Goal: Information Seeking & Learning: Learn about a topic

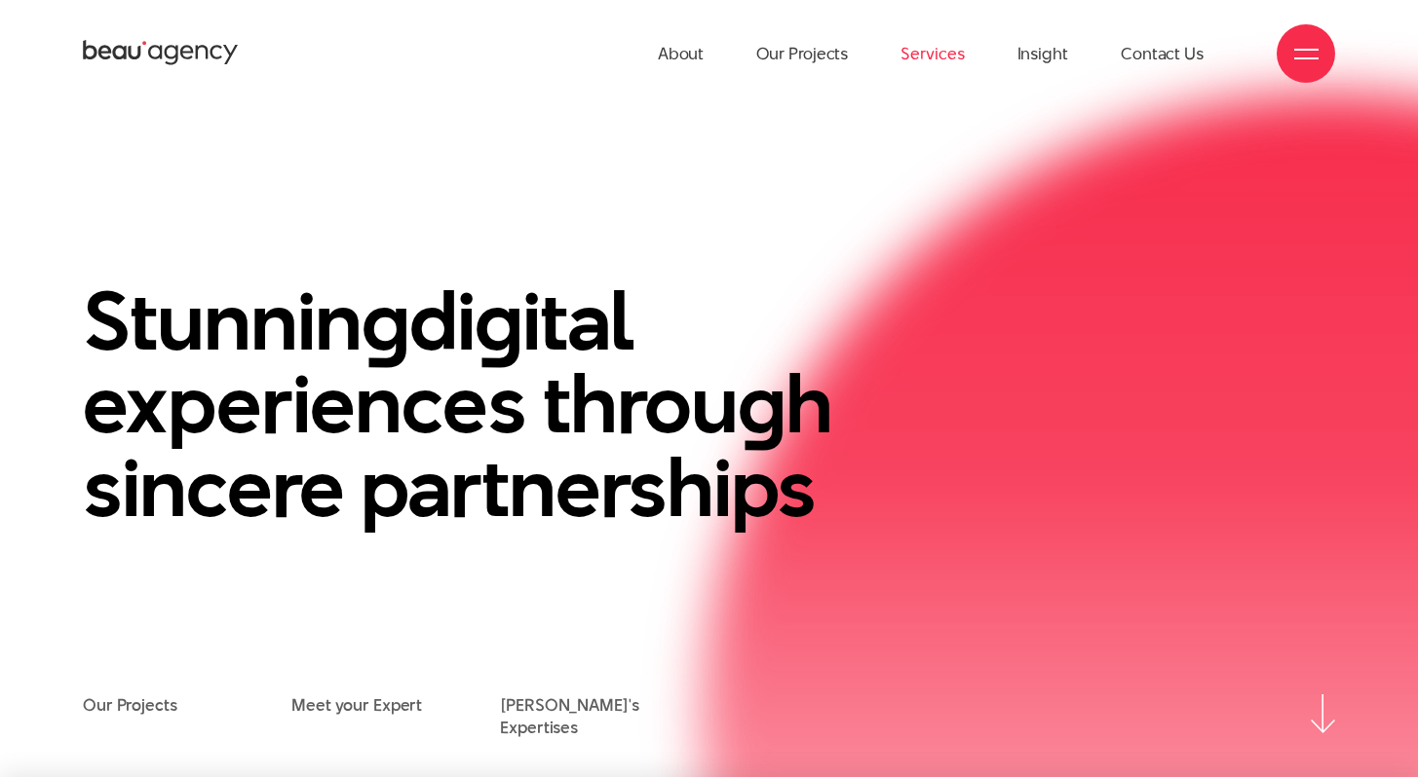
click at [923, 58] on link "Services" at bounding box center [931, 53] width 63 height 107
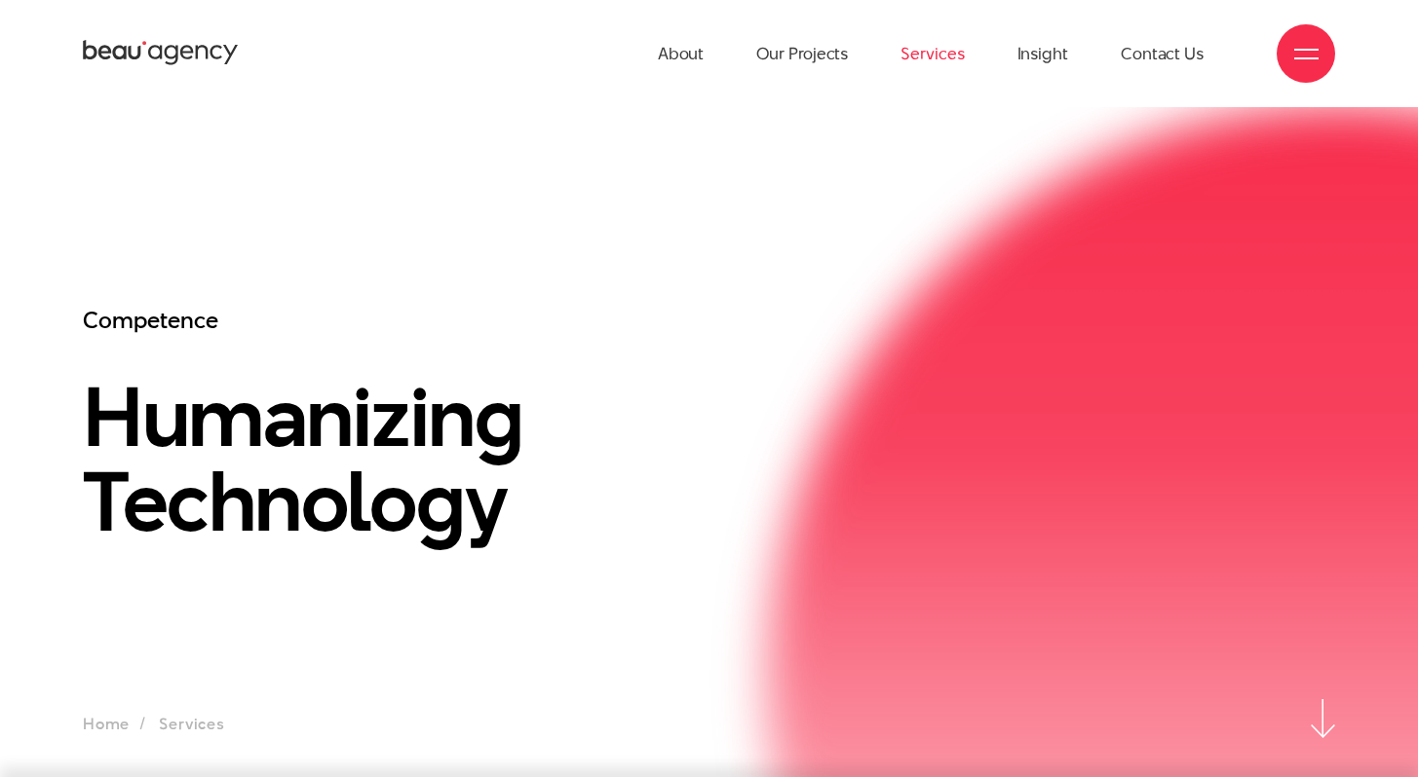
click at [1307, 66] on div at bounding box center [1305, 53] width 58 height 58
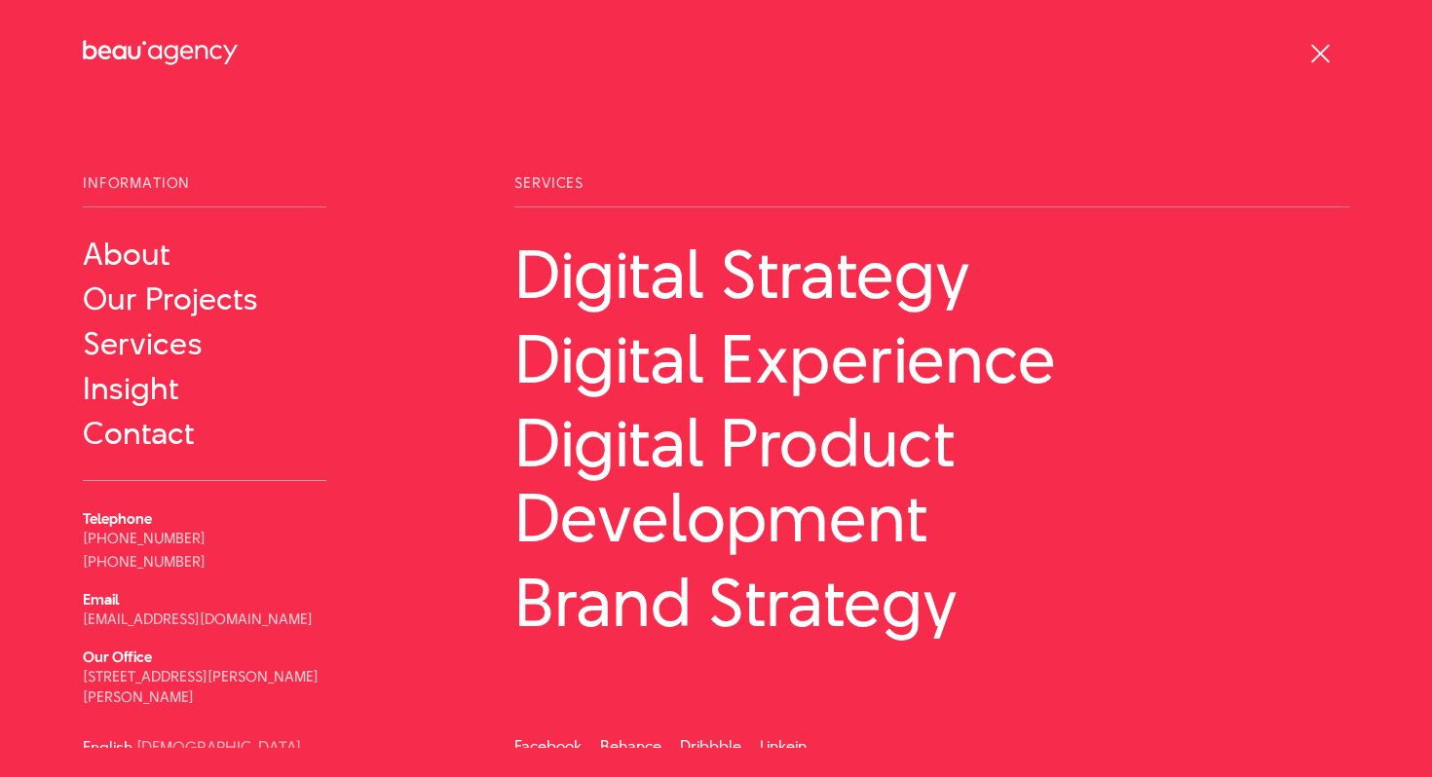
click at [1305, 66] on div at bounding box center [1320, 53] width 58 height 58
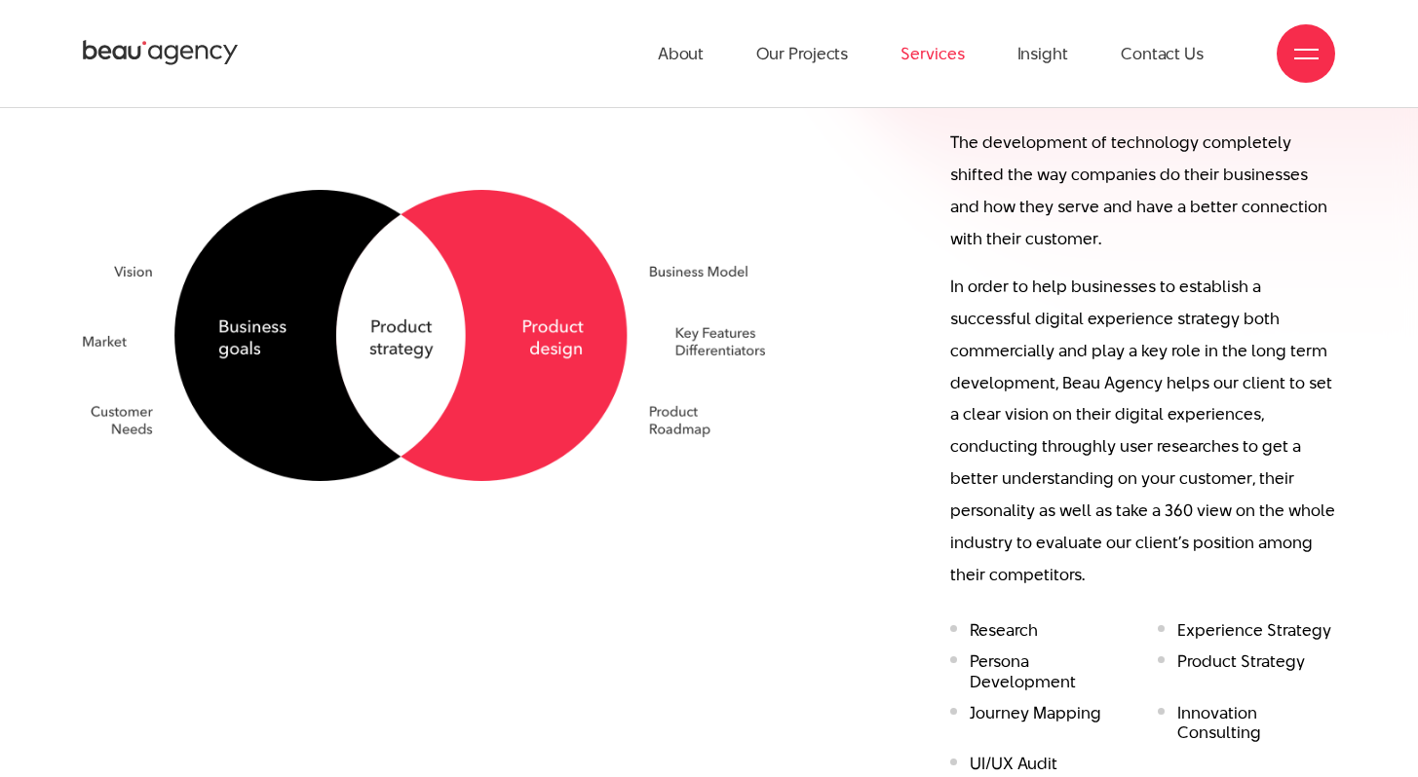
scroll to position [1333, 0]
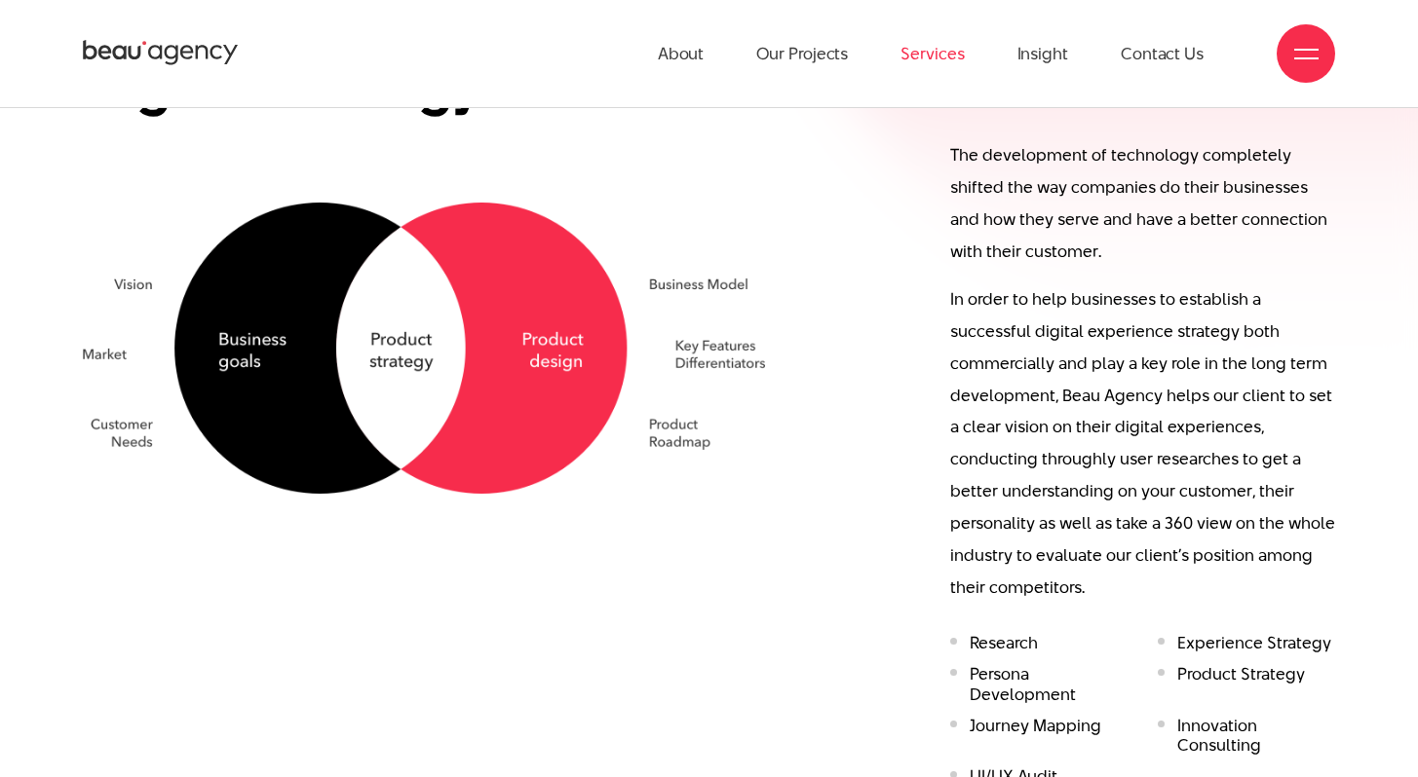
click at [1051, 201] on p "The development of technology completely shifted the way companies do their bus…" at bounding box center [1142, 203] width 385 height 129
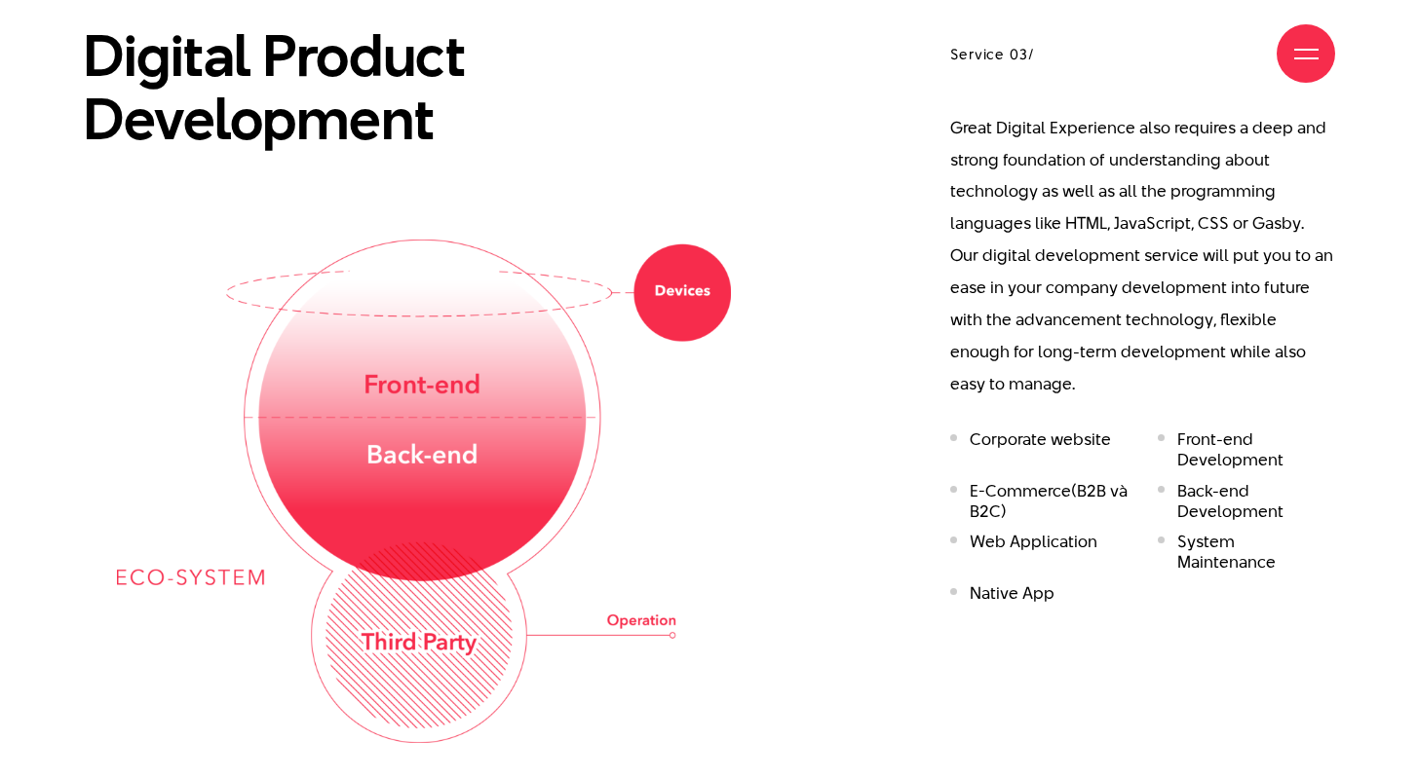
scroll to position [3218, 0]
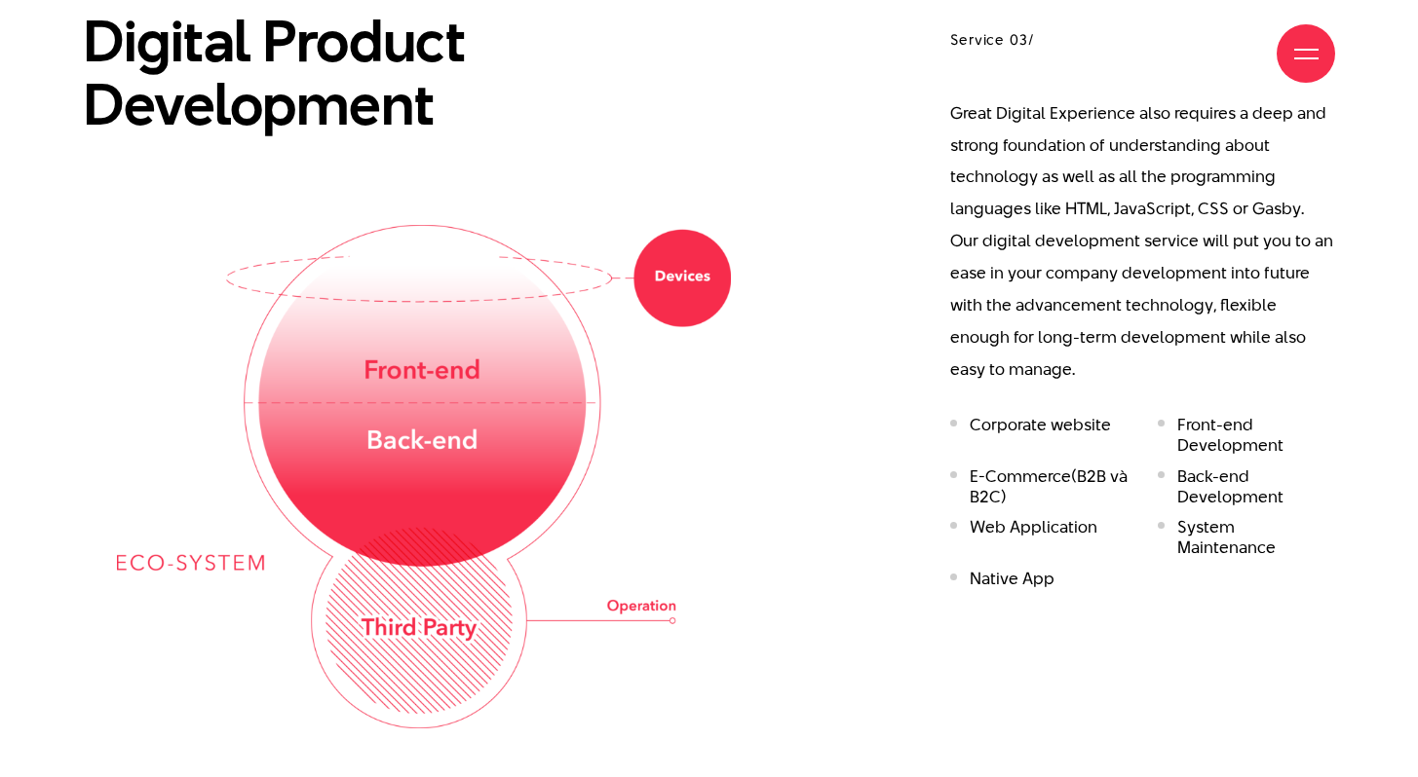
click at [989, 415] on li "Corporate website" at bounding box center [1039, 435] width 178 height 41
click at [983, 467] on li "E-Commerce(B2B và B2C)" at bounding box center [1039, 487] width 178 height 41
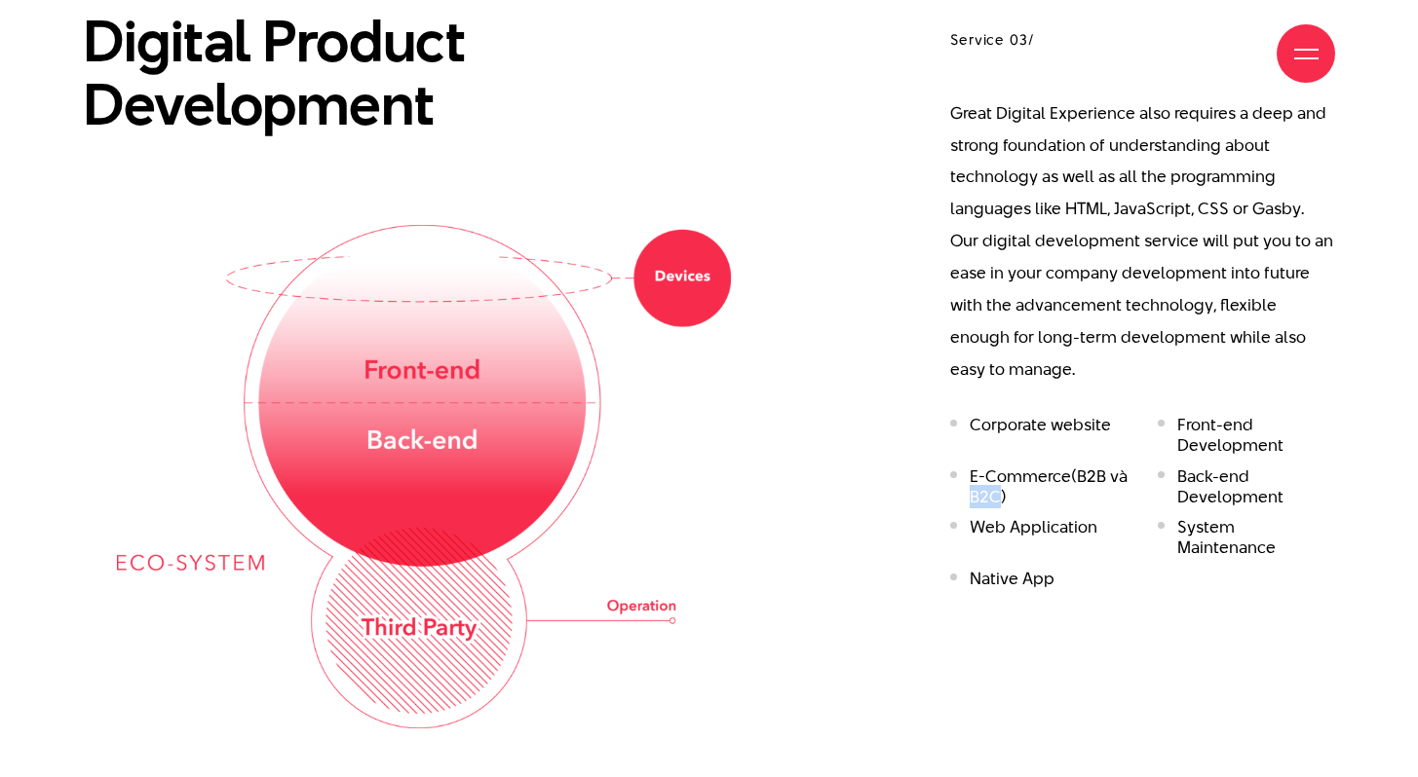
click at [983, 467] on li "E-Commerce(B2B và B2C)" at bounding box center [1039, 487] width 178 height 41
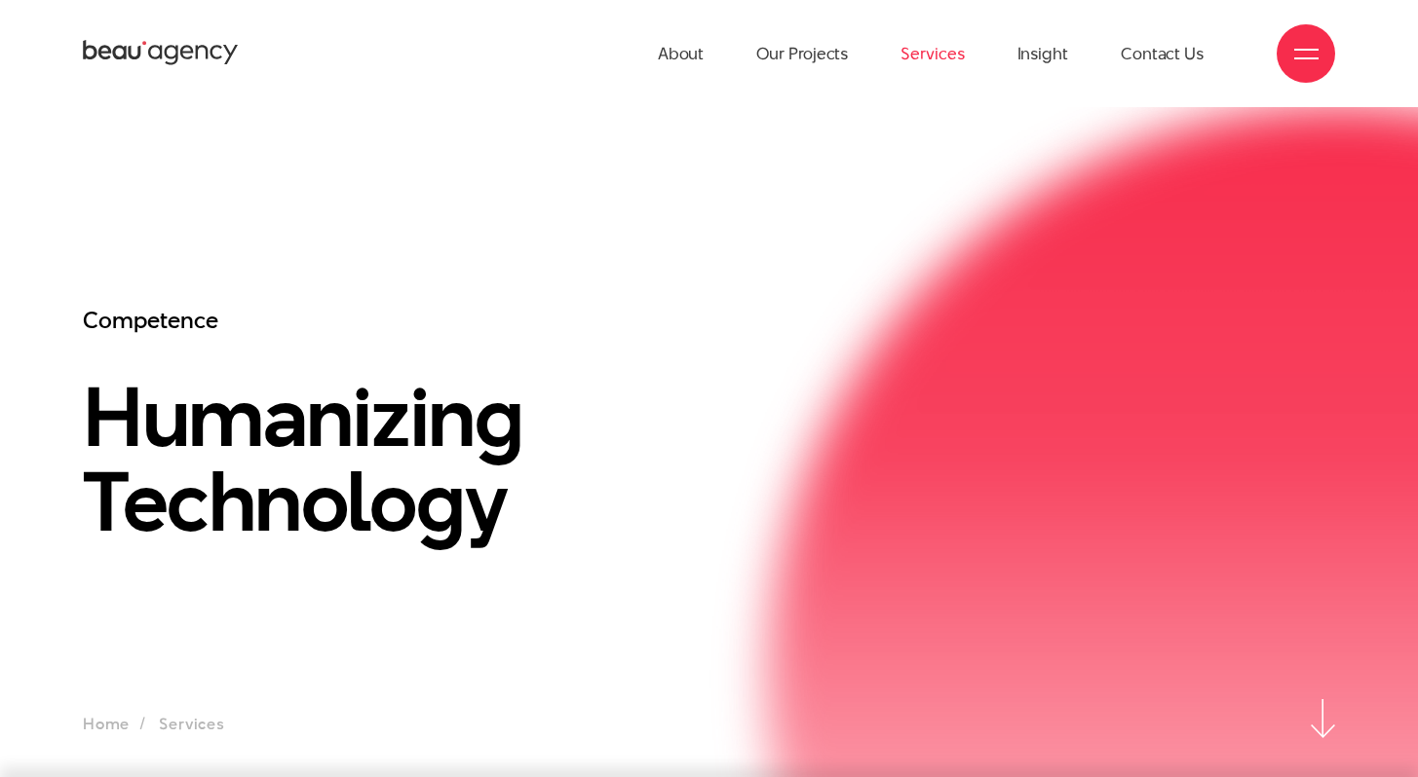
scroll to position [2, 0]
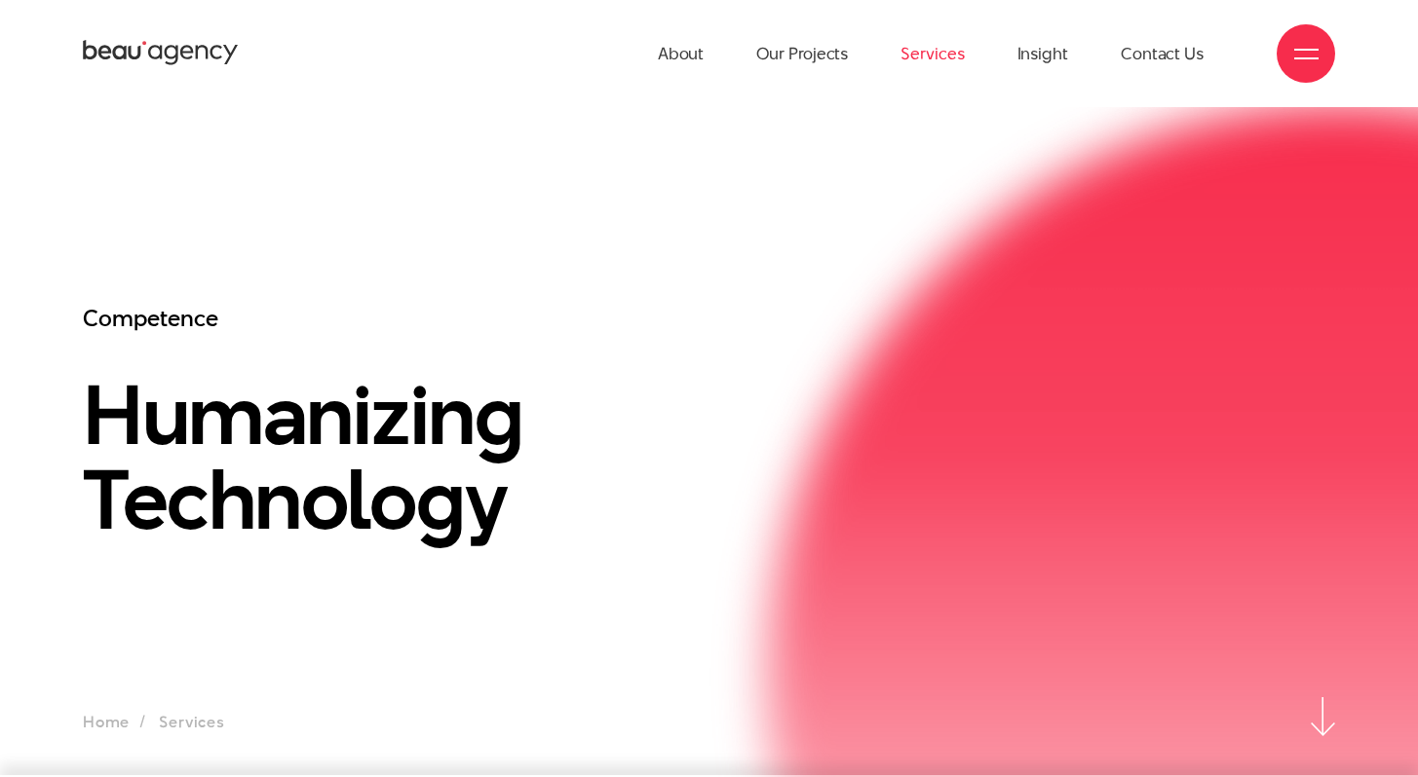
click at [923, 52] on link "Services" at bounding box center [931, 53] width 63 height 107
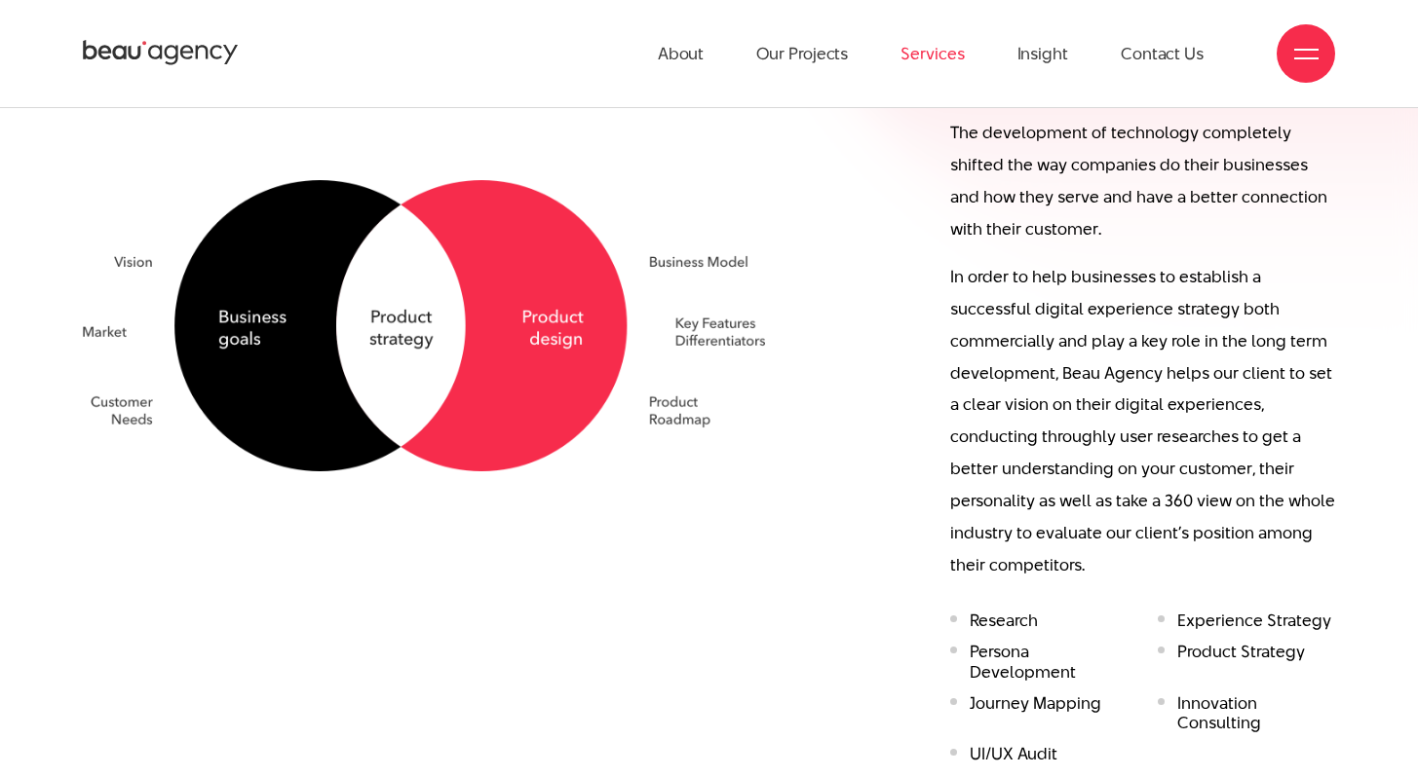
scroll to position [1305, 0]
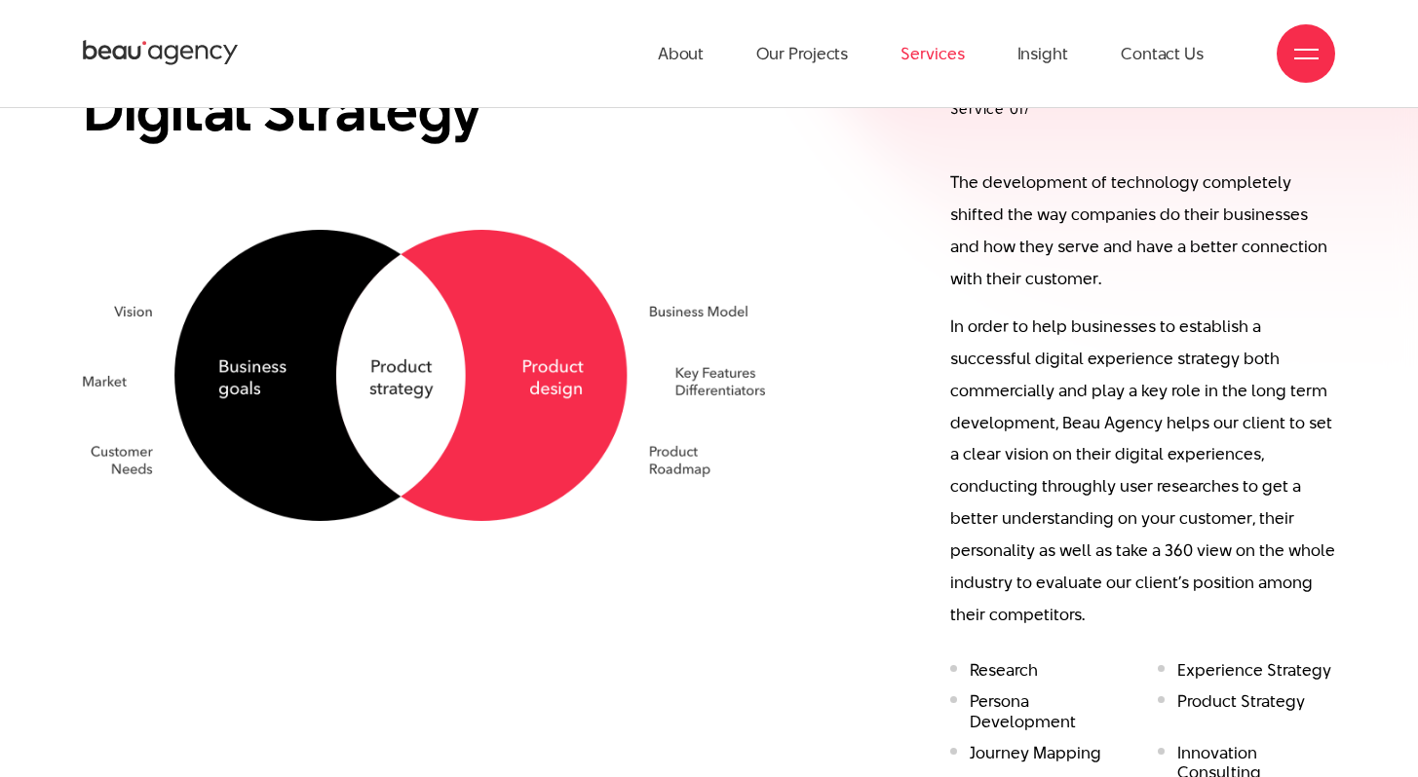
click at [982, 188] on p "The development of technology completely shifted the way companies do their bus…" at bounding box center [1142, 231] width 385 height 129
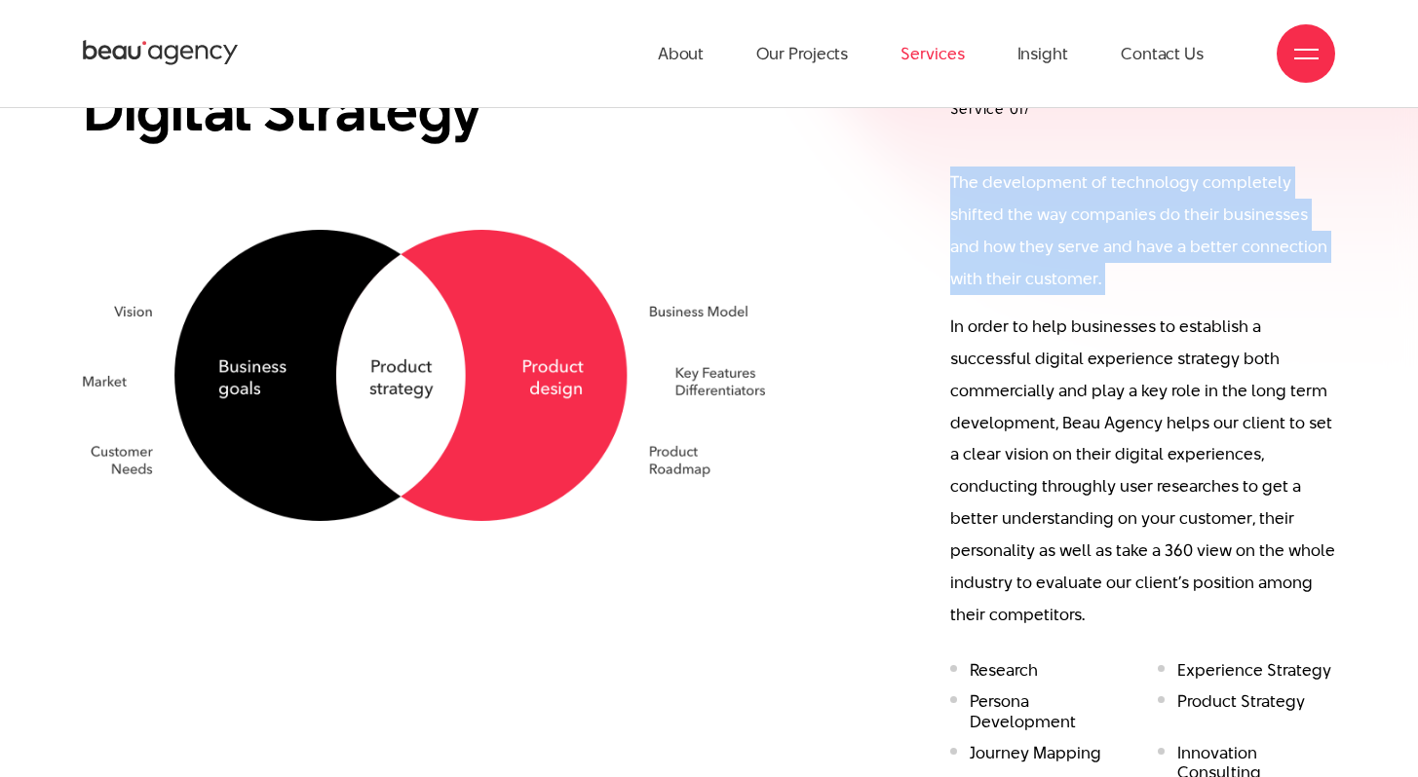
click at [1003, 280] on p "The development of technology completely shifted the way companies do their bus…" at bounding box center [1142, 231] width 385 height 129
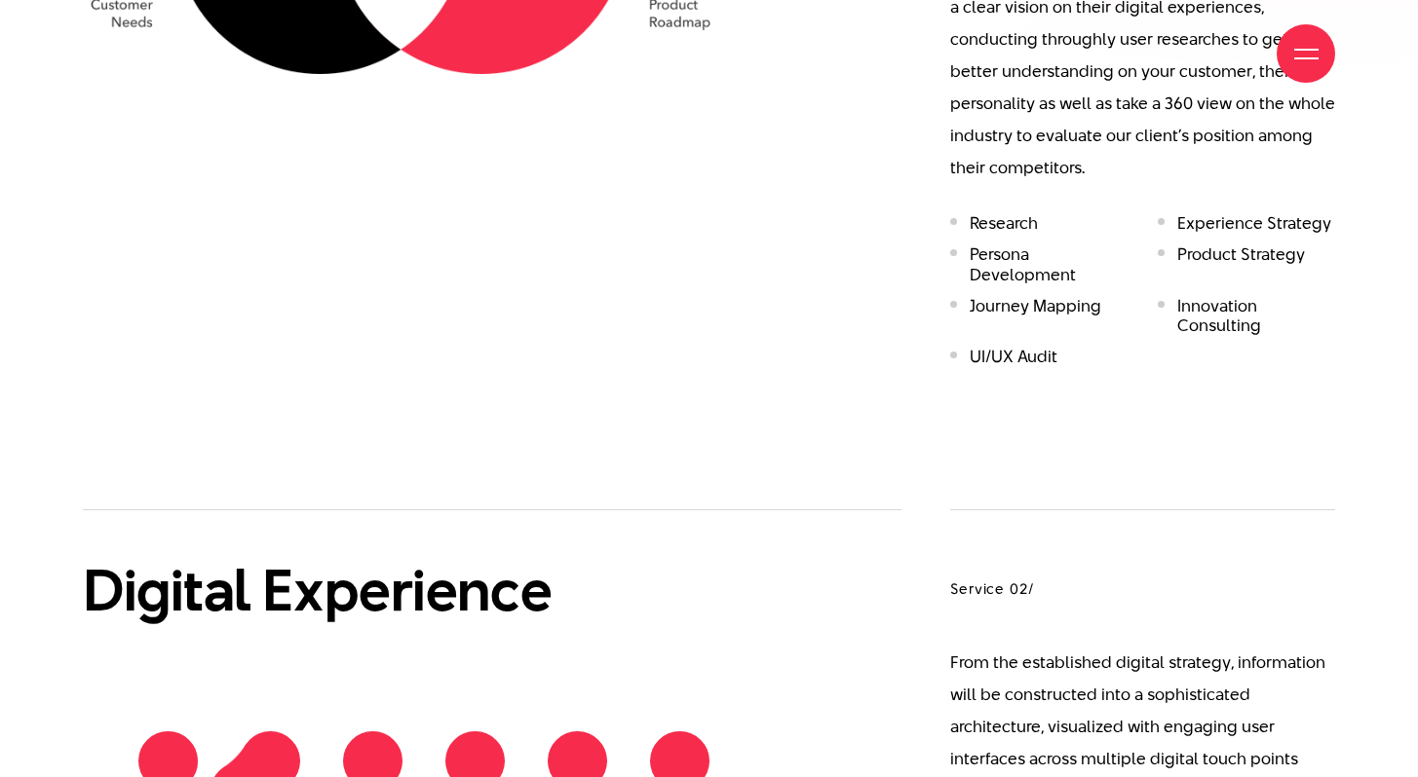
scroll to position [1788, 0]
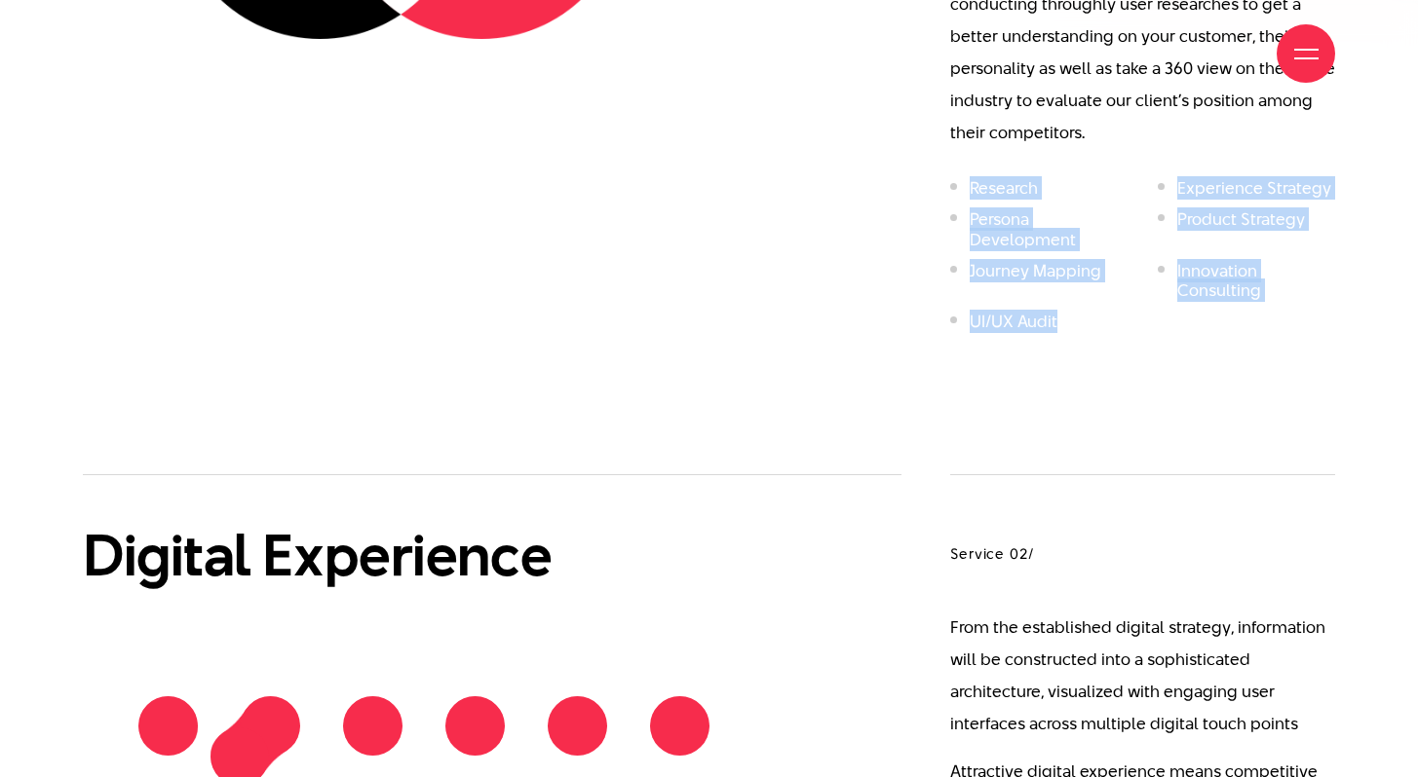
drag, startPoint x: 969, startPoint y: 187, endPoint x: 1086, endPoint y: 330, distance: 184.9
click at [1086, 324] on ul "Research Experience Strategy Persona Development Product Strategy Journey Mappi…" at bounding box center [1142, 260] width 385 height 165
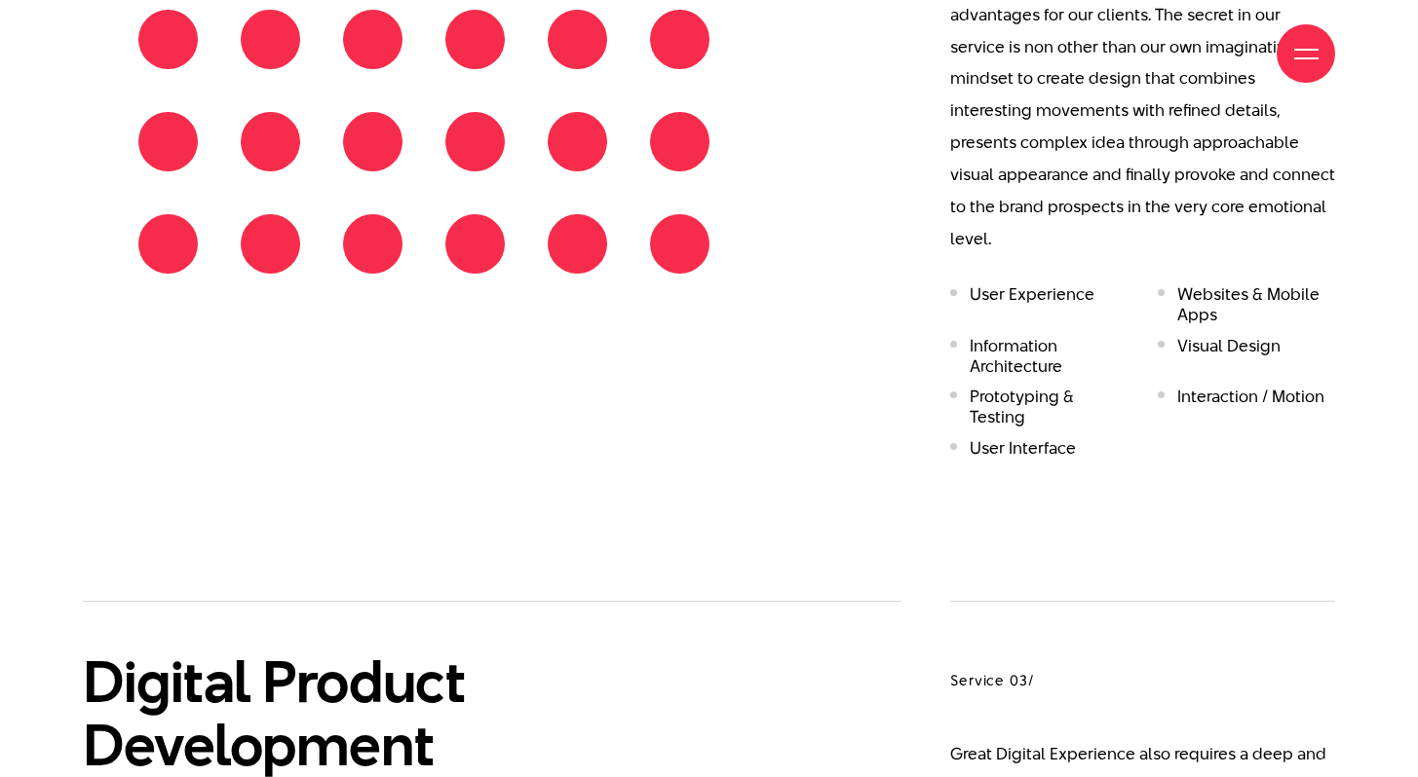
scroll to position [2588, 0]
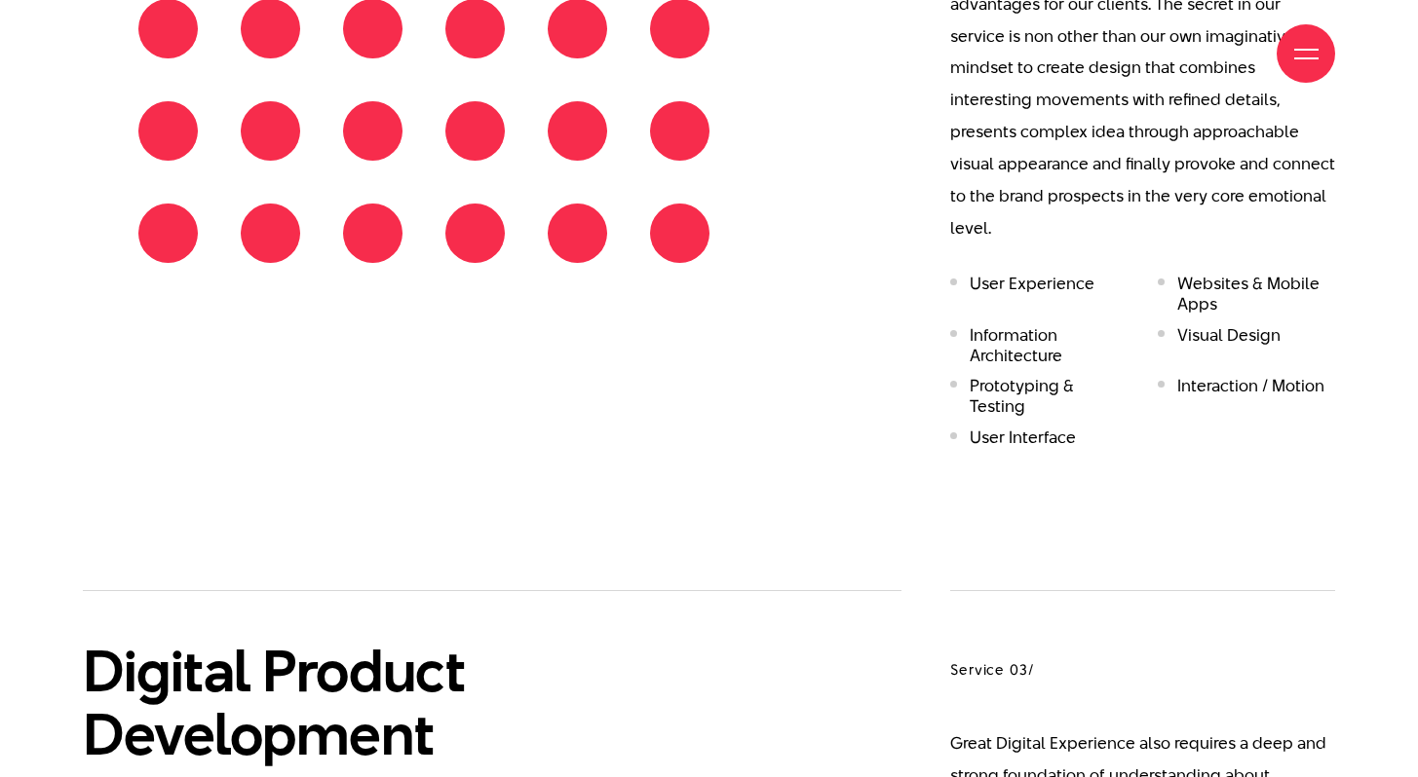
click at [978, 274] on li "User Experience" at bounding box center [1039, 294] width 178 height 41
drag, startPoint x: 1176, startPoint y: 246, endPoint x: 1206, endPoint y: 281, distance: 46.3
click at [1206, 283] on li "Websites & Mobile Apps" at bounding box center [1246, 294] width 178 height 41
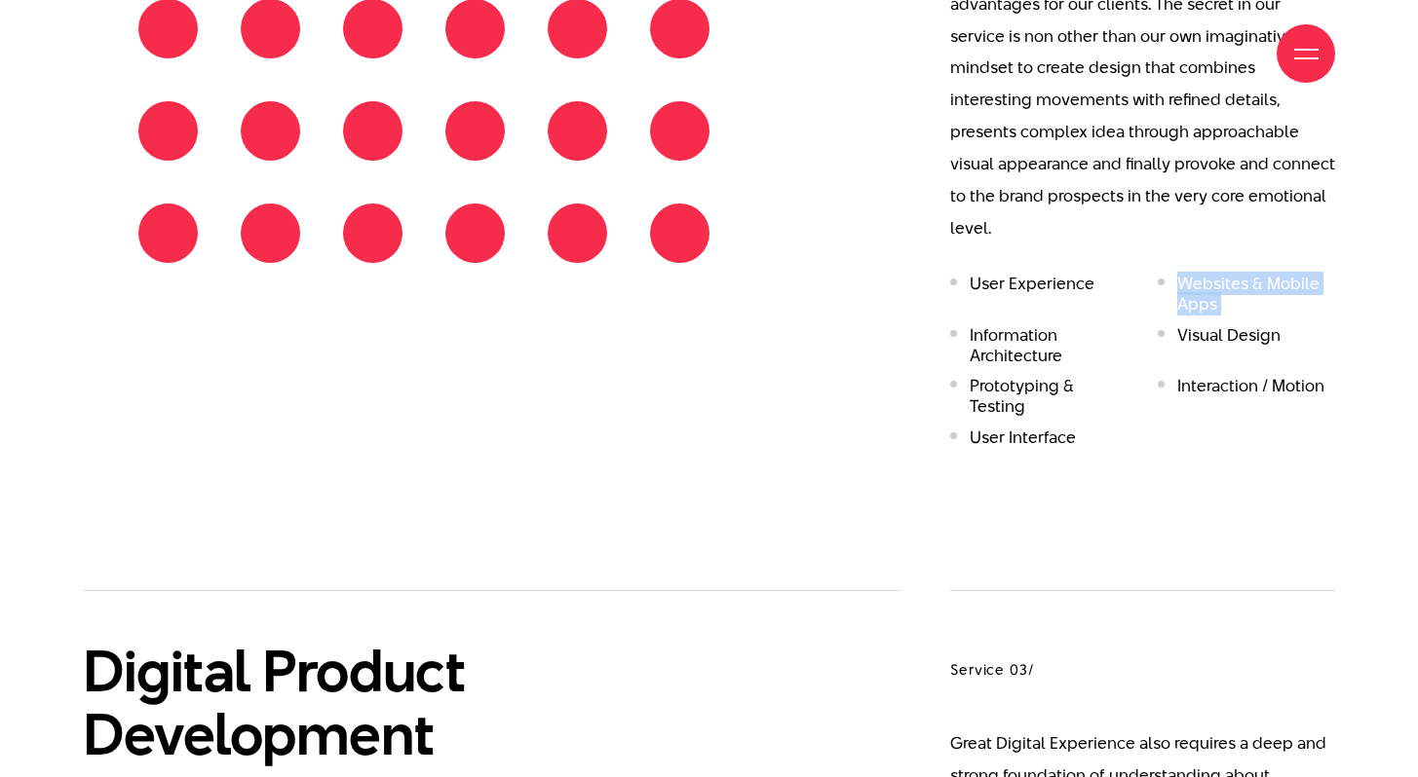
click at [1214, 325] on li "Visual Design" at bounding box center [1246, 345] width 178 height 41
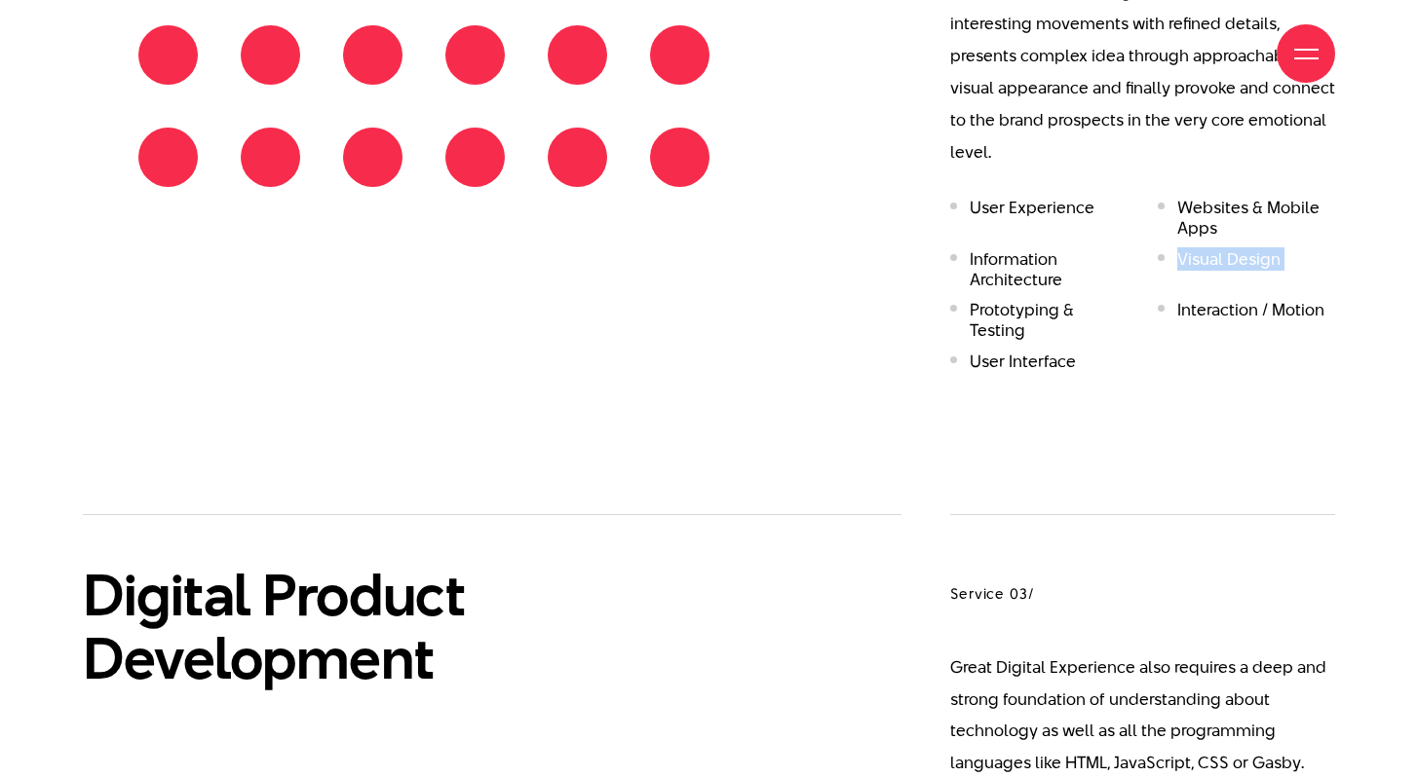
scroll to position [2700, 0]
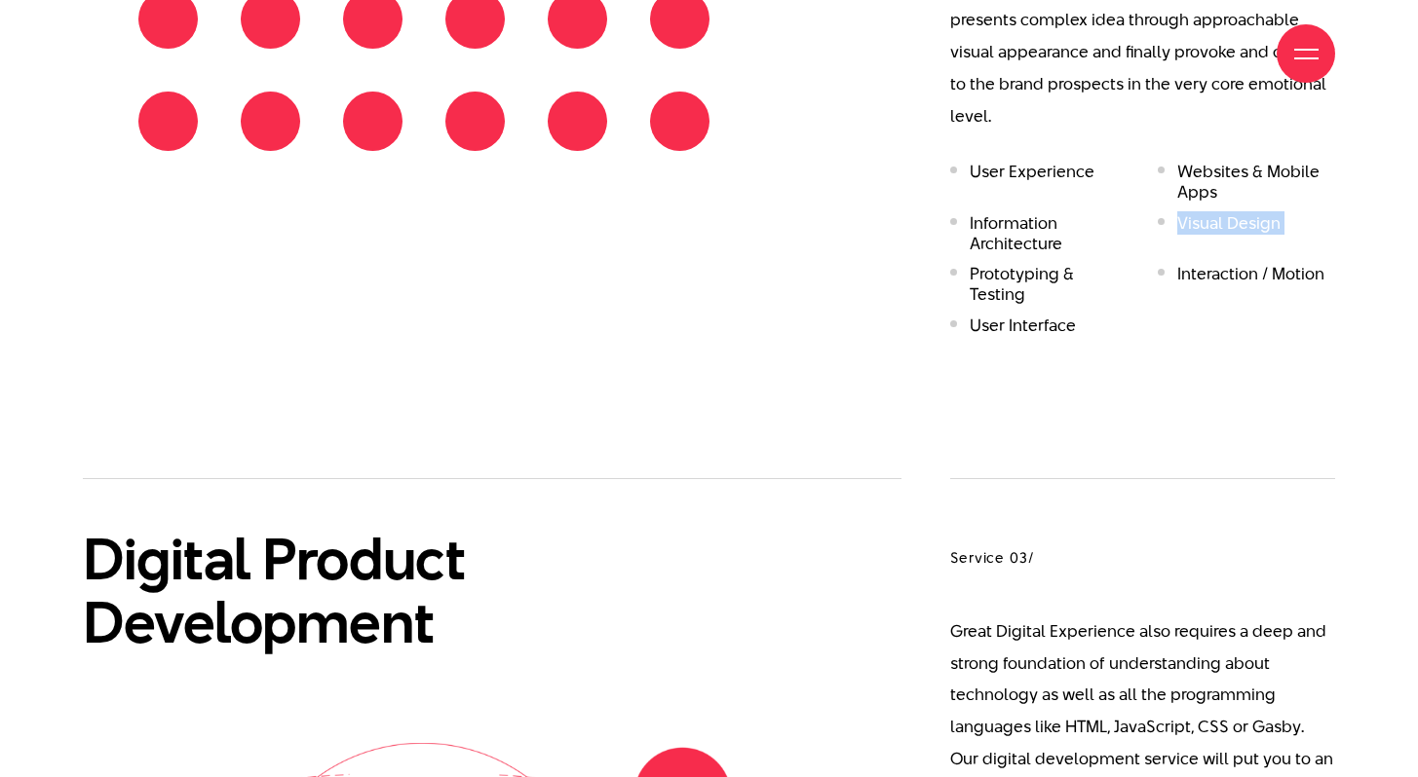
click at [1208, 264] on li "Interaction / Motion" at bounding box center [1246, 284] width 178 height 41
click at [1049, 316] on li "User Interface" at bounding box center [1039, 326] width 178 height 20
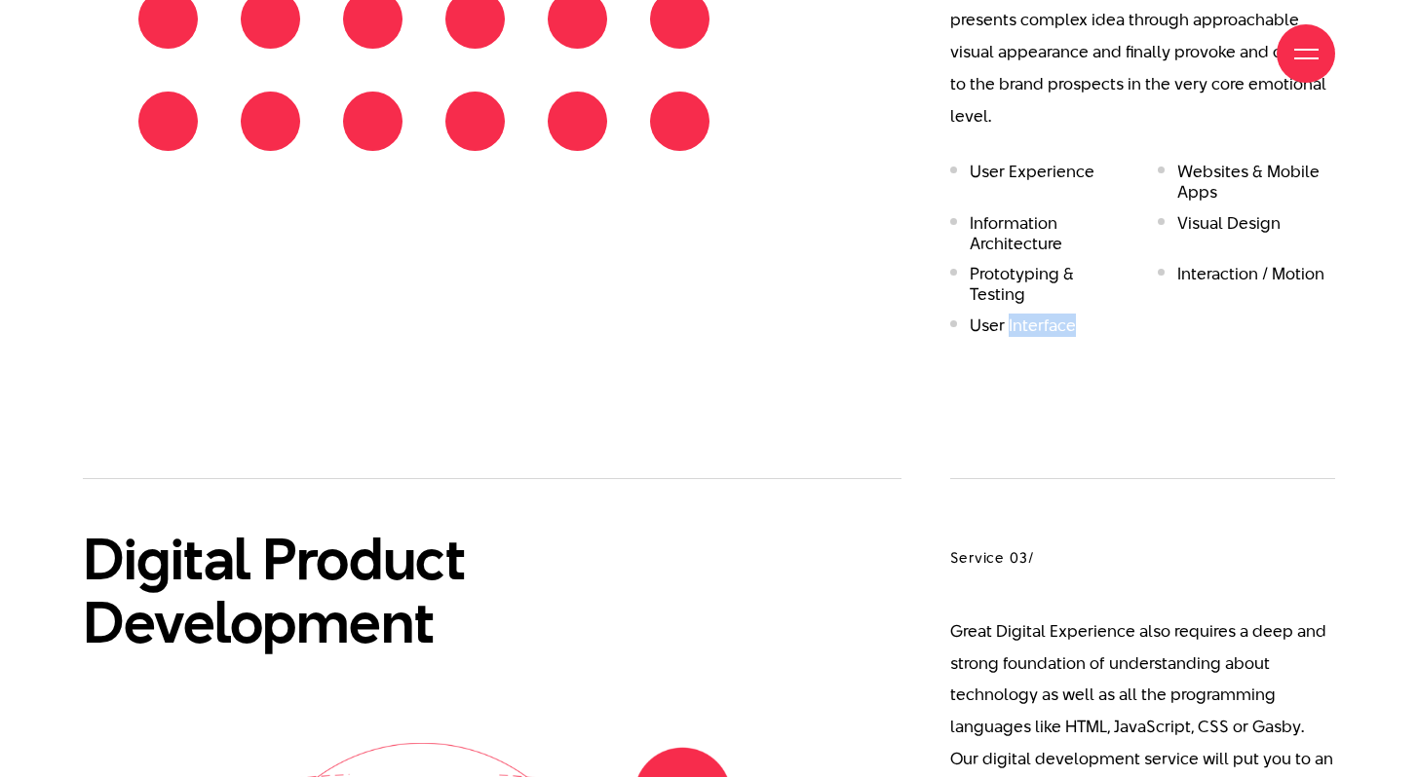
click at [1049, 316] on li "User Interface" at bounding box center [1039, 326] width 178 height 20
click at [1027, 264] on li "Prototyping & Testing" at bounding box center [1039, 284] width 178 height 41
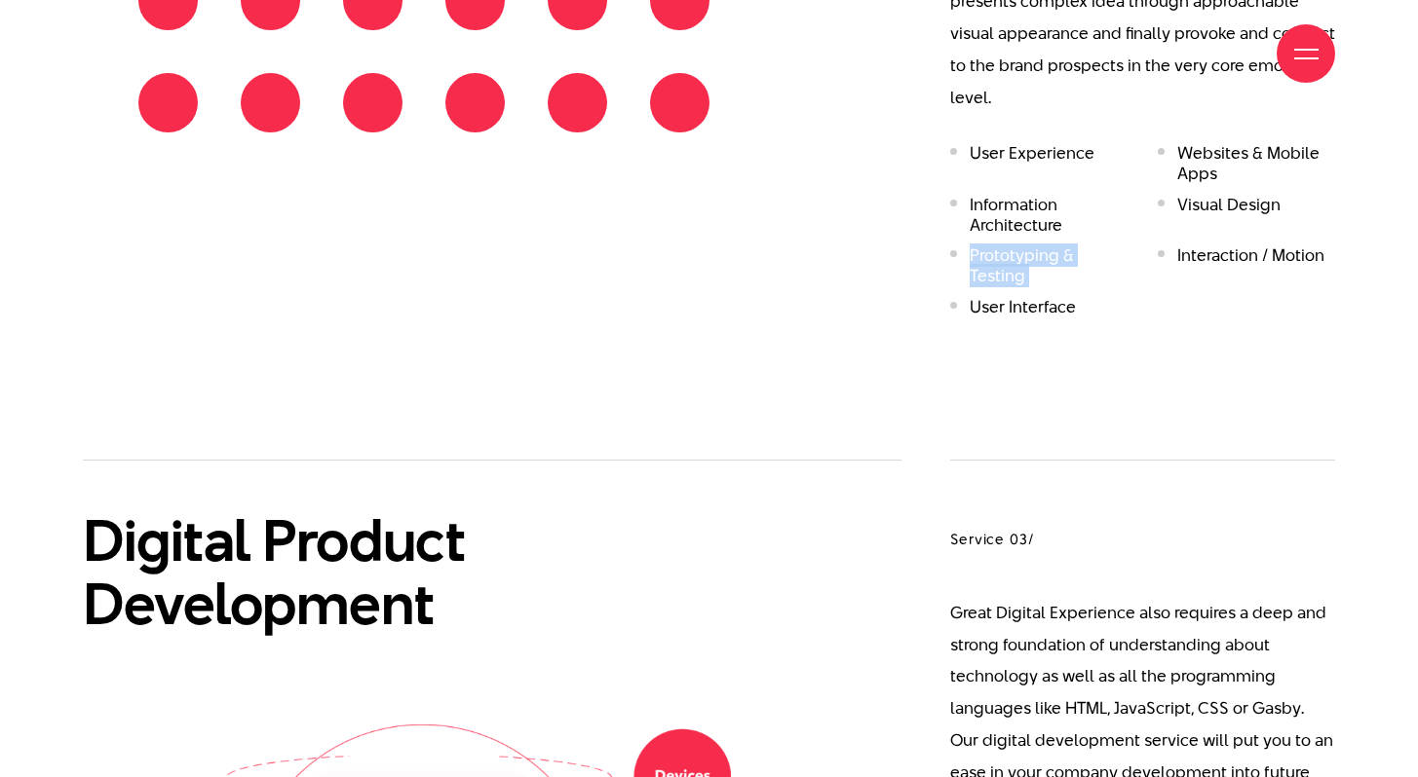
scroll to position [2732, 0]
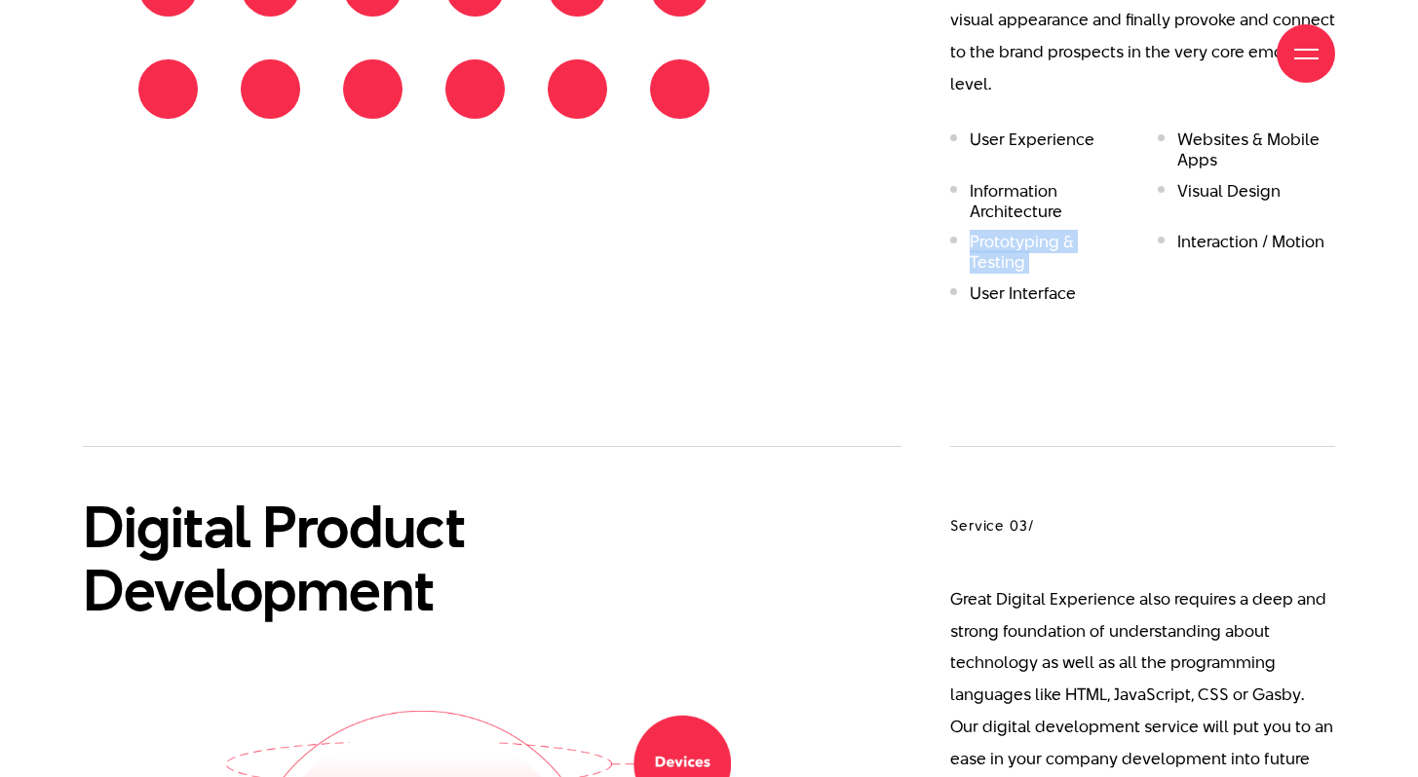
click at [1042, 232] on li "Prototyping & Testing" at bounding box center [1039, 252] width 178 height 41
click at [1042, 284] on li "User Interface" at bounding box center [1039, 294] width 178 height 20
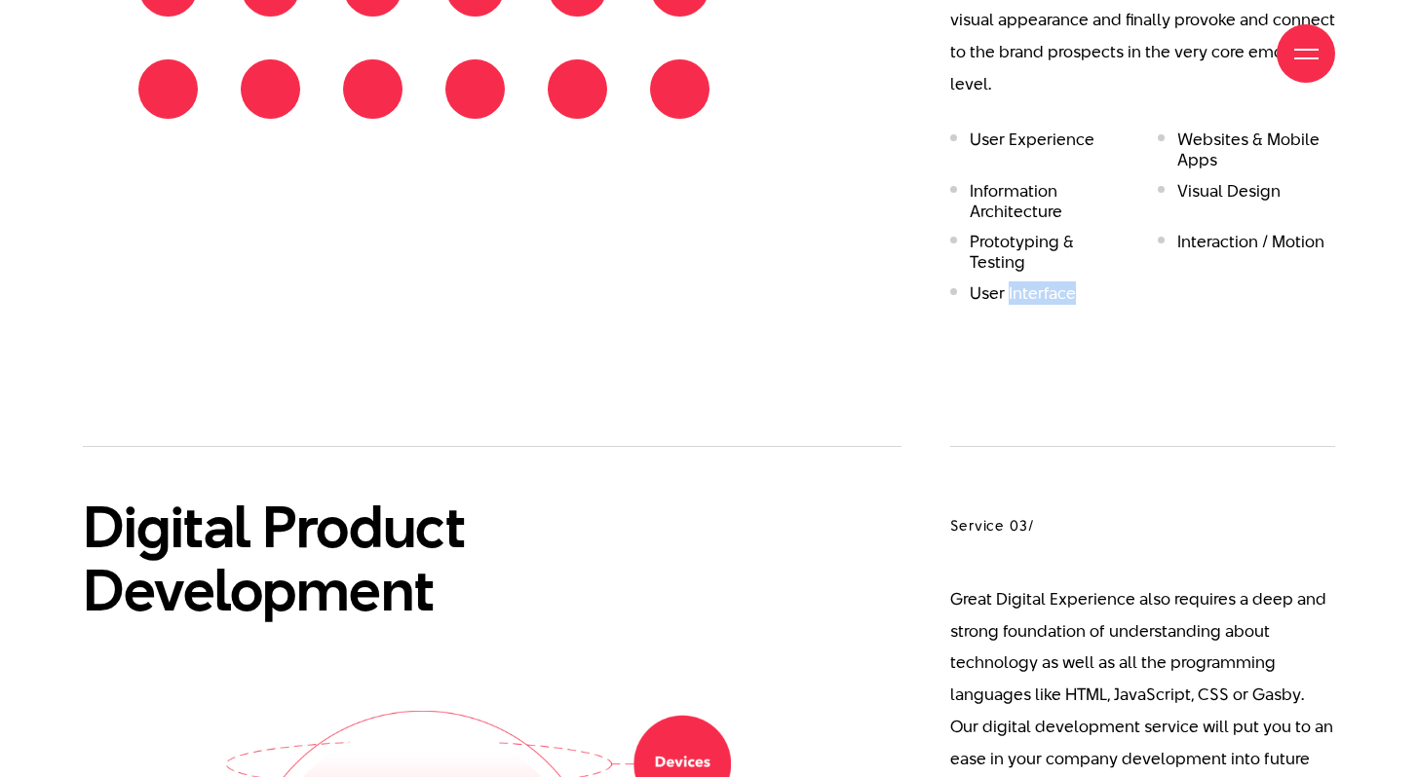
click at [1042, 284] on li "User Interface" at bounding box center [1039, 294] width 178 height 20
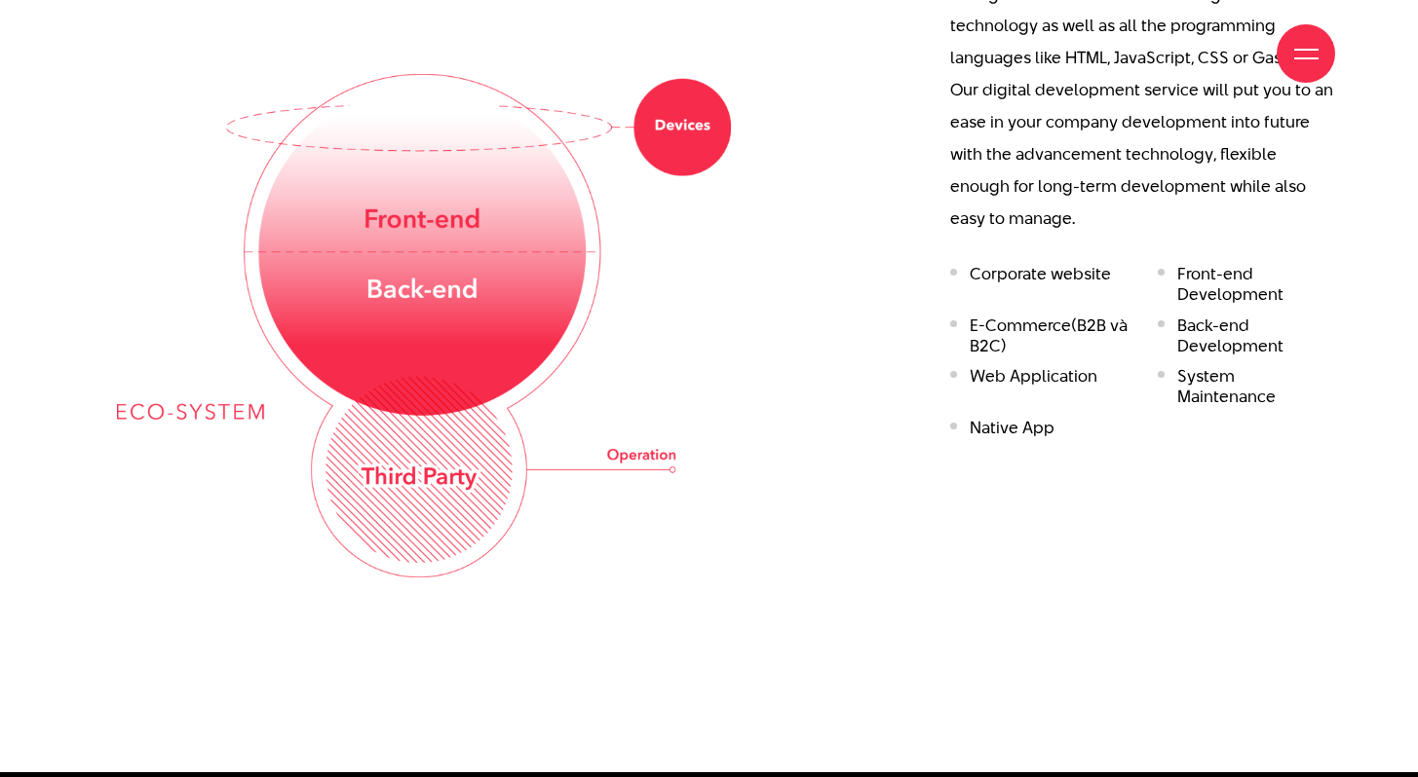
scroll to position [3370, 0]
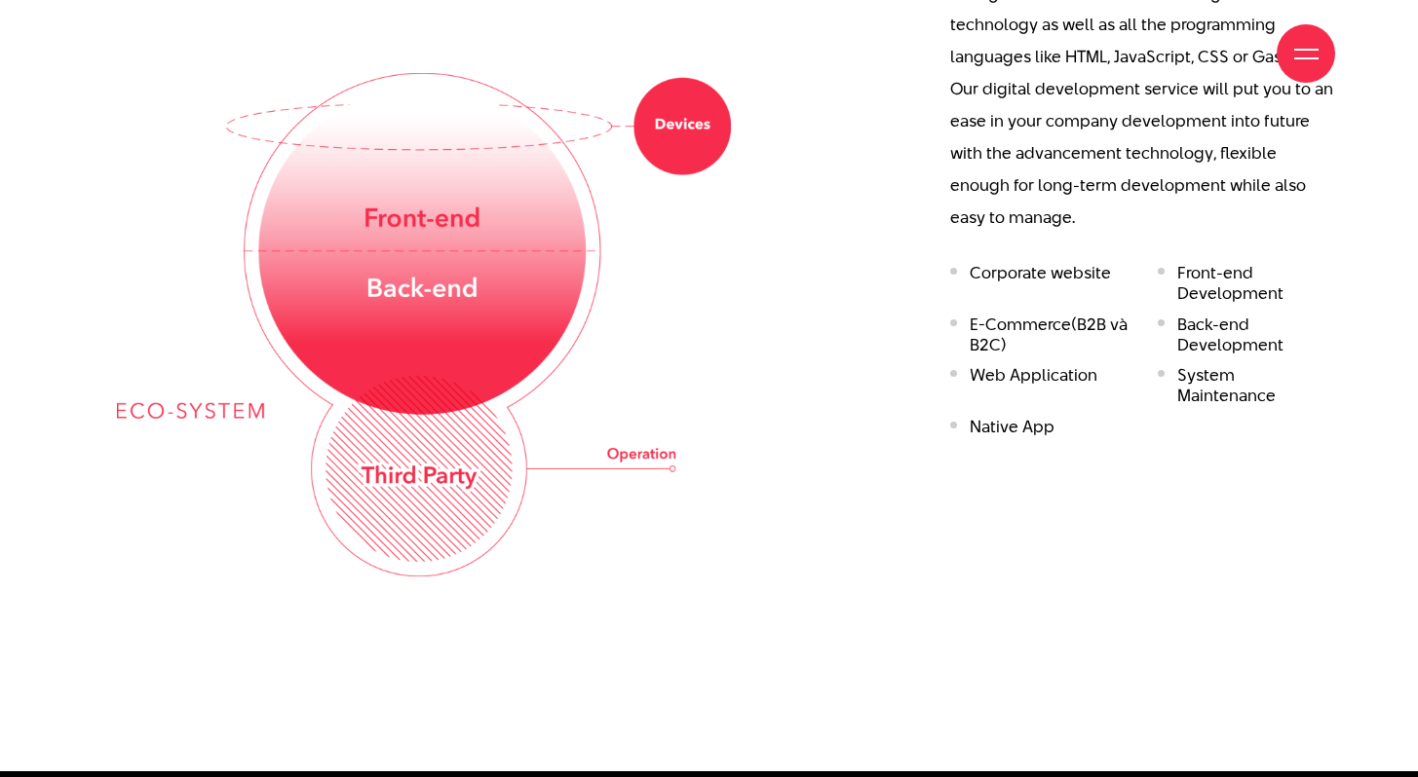
click at [1043, 263] on li "Corporate website" at bounding box center [1039, 283] width 178 height 41
